Goal: Task Accomplishment & Management: Use online tool/utility

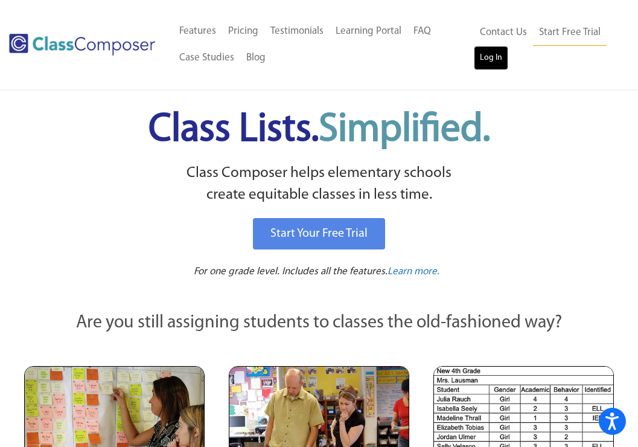
click at [490, 65] on link "Log In" at bounding box center [491, 58] width 34 height 24
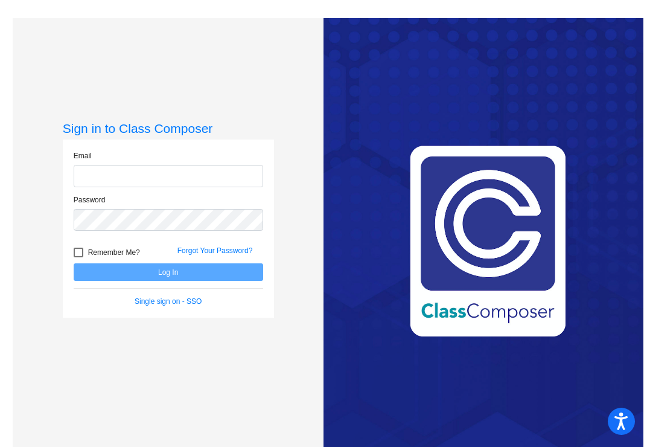
type input "jessicaaiello@sjbelementary.org"
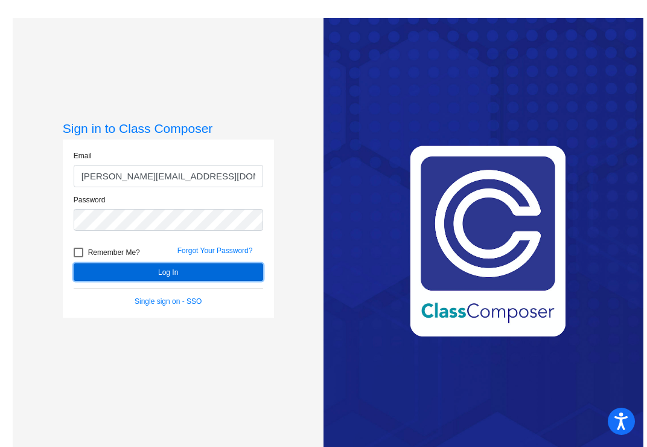
click at [183, 269] on button "Log In" at bounding box center [168, 271] width 189 height 17
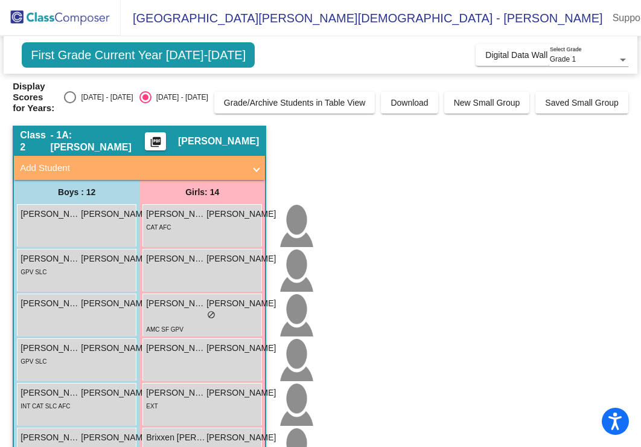
click at [76, 97] on div "Select an option" at bounding box center [70, 97] width 12 height 12
click at [70, 103] on input "2024 - 2025" at bounding box center [69, 103] width 1 height 1
radio input "true"
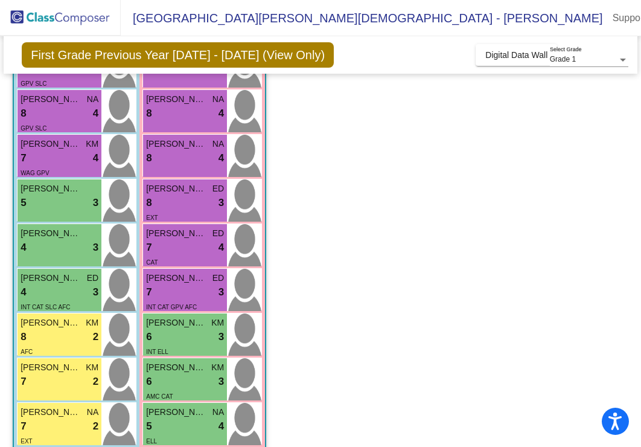
scroll to position [194, 0]
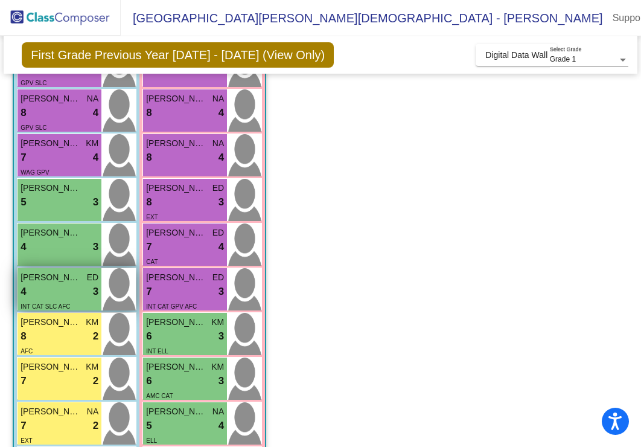
click at [56, 292] on div "4 lock do_not_disturb_alt 3" at bounding box center [60, 292] width 78 height 16
